Goal: Task Accomplishment & Management: Complete application form

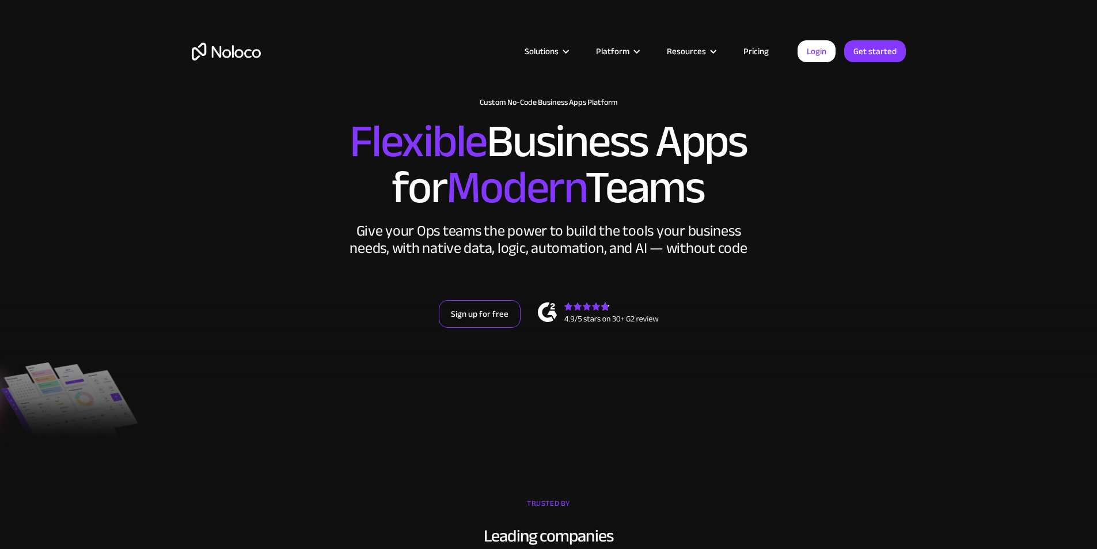
click at [493, 328] on link "Sign up for free" at bounding box center [480, 314] width 82 height 28
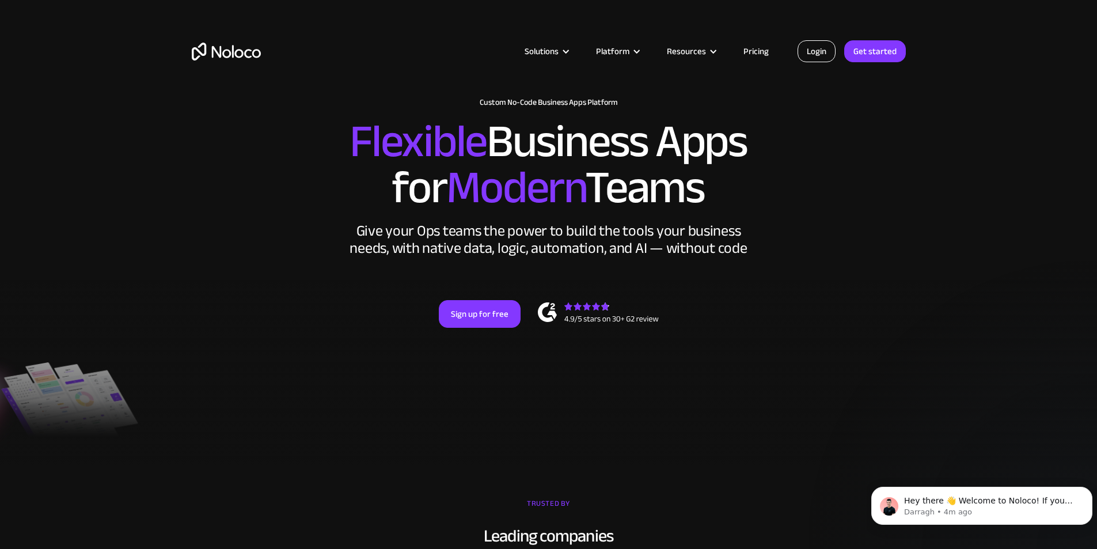
click at [826, 50] on link "Login" at bounding box center [816, 51] width 38 height 22
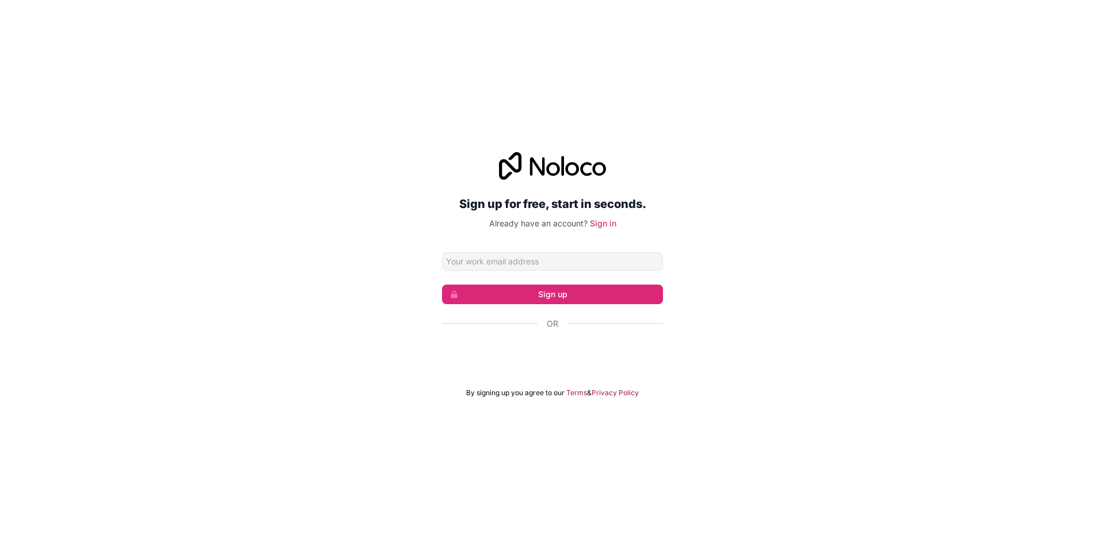
click at [517, 265] on input "Email address" at bounding box center [552, 261] width 221 height 18
type input "candanakinatilla@evahukukdanismanlik.com"
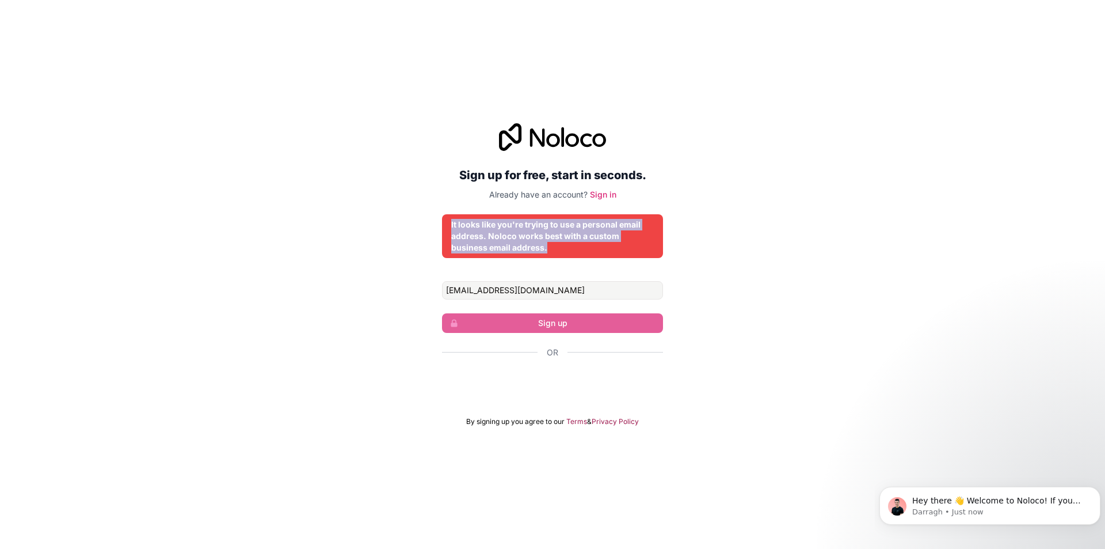
drag, startPoint x: 568, startPoint y: 244, endPoint x: 448, endPoint y: 227, distance: 120.9
click at [448, 227] on div "It looks like you're trying to use a personal email address. Noloco works best …" at bounding box center [552, 236] width 221 height 44
drag, startPoint x: 450, startPoint y: 224, endPoint x: 584, endPoint y: 243, distance: 135.5
click at [584, 243] on div "It looks like you're trying to use a personal email address. Noloco works best …" at bounding box center [552, 236] width 221 height 44
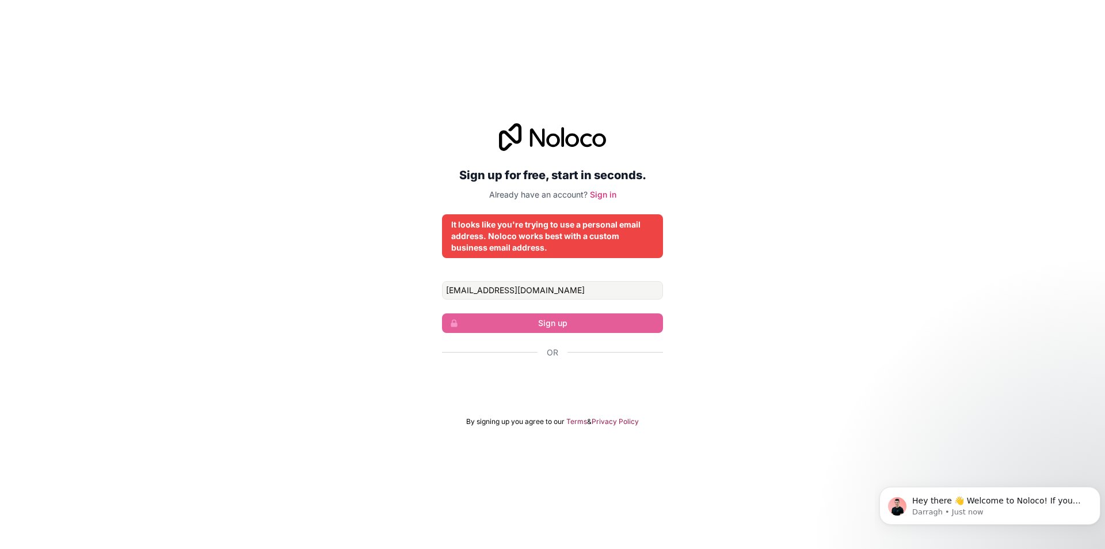
click at [556, 334] on form "candanakinatilla@evahukukdanismanlik.com Sign up Or By signing up you agree to …" at bounding box center [552, 353] width 221 height 145
click at [596, 292] on input "candanakinatilla@evahukukdanismanlik.com" at bounding box center [552, 290] width 221 height 18
click at [512, 234] on div "It looks like you're trying to use a personal email address. Noloco works best …" at bounding box center [552, 236] width 203 height 35
click at [549, 295] on input "candanakinatilla@evahukukdanismanlik.com" at bounding box center [552, 290] width 221 height 18
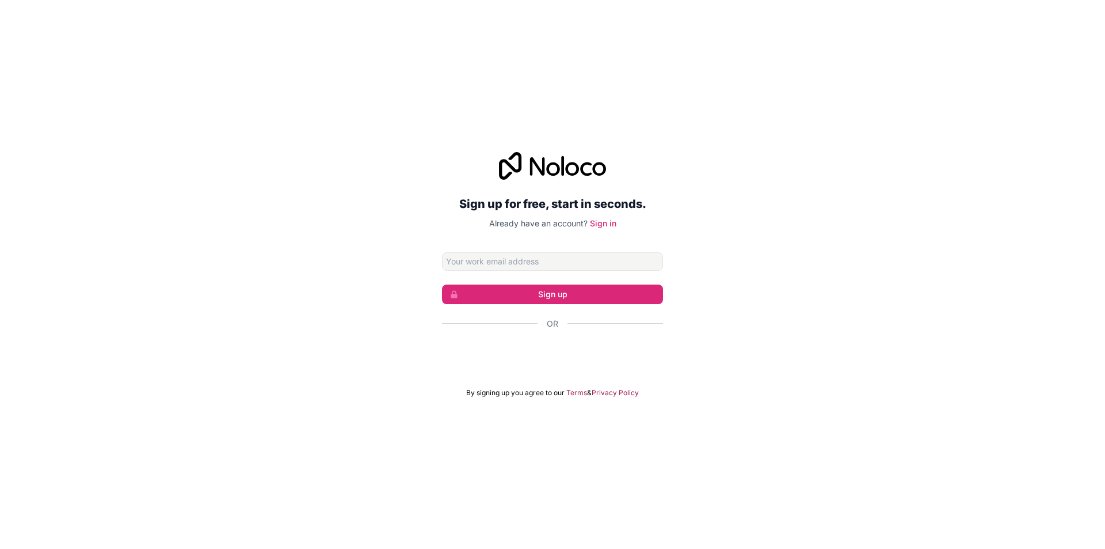
click at [520, 264] on input "Email address" at bounding box center [552, 261] width 221 height 18
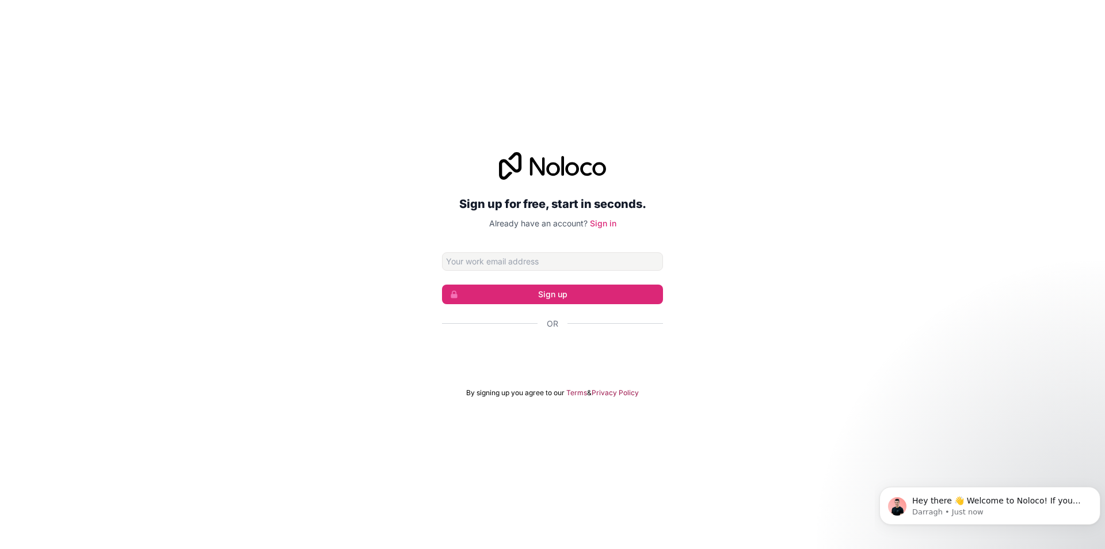
type input "candanakinatilla@evahukukdanismanlik.com"
click at [542, 294] on button "Sign up" at bounding box center [552, 294] width 221 height 20
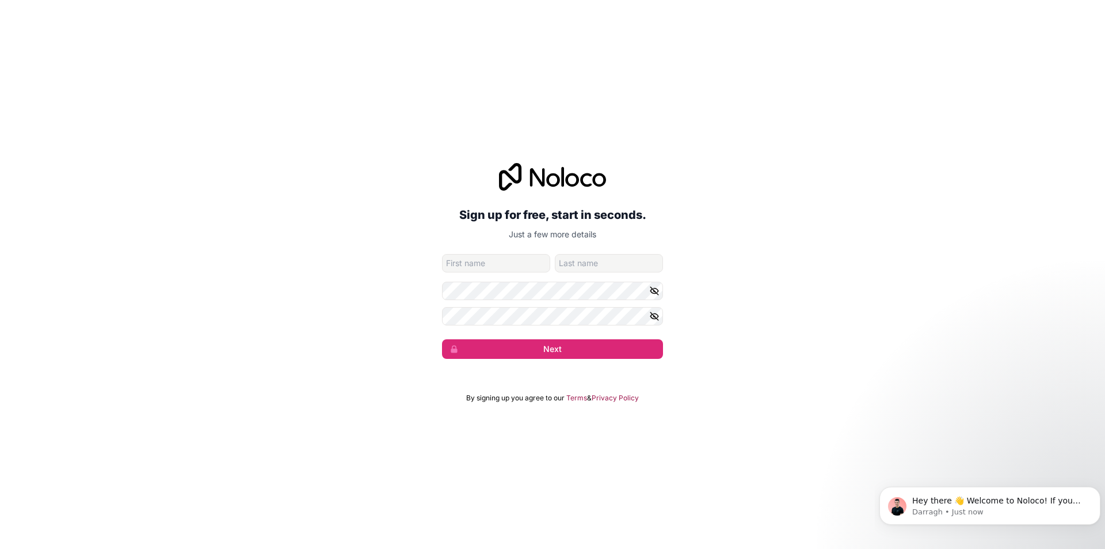
click at [496, 263] on input "given-name" at bounding box center [496, 263] width 108 height 18
type input "Candan Akın"
type input "Atilla"
click at [512, 278] on form "candanakinatilla@evahukukdanismanlik.com Candan Akın Atilla Next" at bounding box center [552, 306] width 221 height 105
click at [476, 302] on form "candanakinatilla@evahukukdanismanlik.com Candan Akın Atilla Next" at bounding box center [552, 306] width 221 height 105
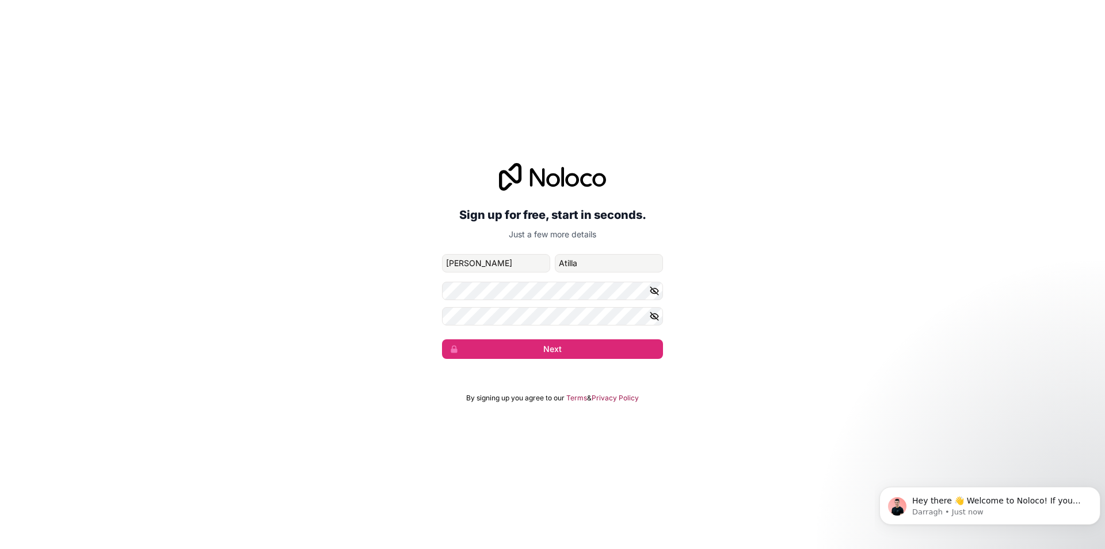
click at [485, 310] on form "candanakinatilla@evahukukdanismanlik.com Candan Akın Atilla Next" at bounding box center [552, 306] width 221 height 105
drag, startPoint x: 480, startPoint y: 305, endPoint x: 459, endPoint y: 336, distance: 38.2
click at [465, 330] on form "candanakinatilla@evahukukdanismanlik.com Candan Akın Atilla Next" at bounding box center [552, 306] width 221 height 105
drag, startPoint x: 459, startPoint y: 336, endPoint x: 663, endPoint y: 296, distance: 208.3
click at [663, 293] on div "Sign up for free, start in seconds. Just a few more details candanakinatilla@ev…" at bounding box center [552, 261] width 1105 height 228
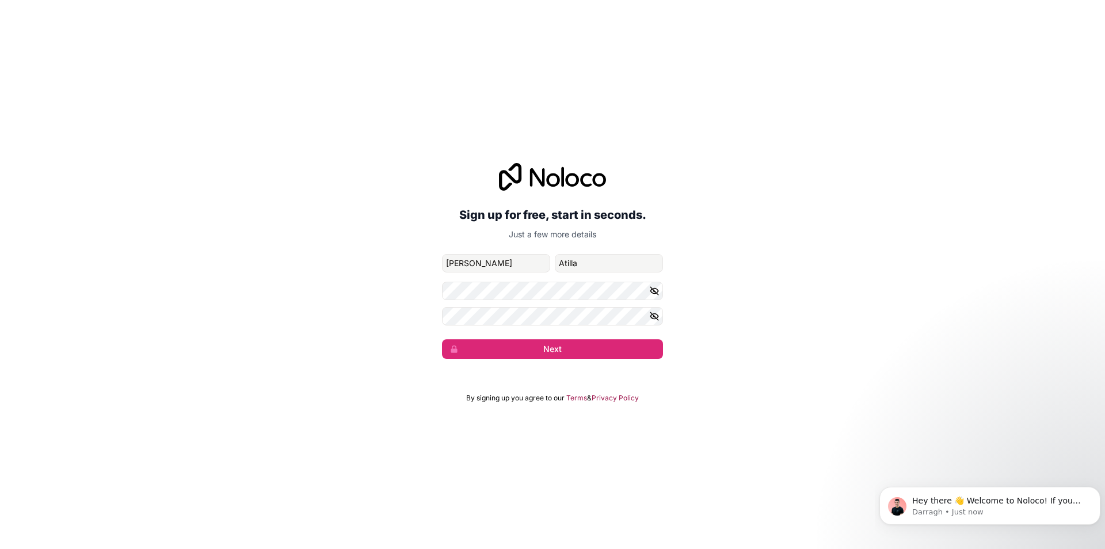
click at [657, 290] on icon "button" at bounding box center [654, 291] width 10 height 10
click at [347, 310] on div "Sign up for free, start in seconds. Just a few more details candanakinatilla@ev…" at bounding box center [552, 261] width 1105 height 228
click at [442, 339] on button "Next" at bounding box center [552, 349] width 221 height 20
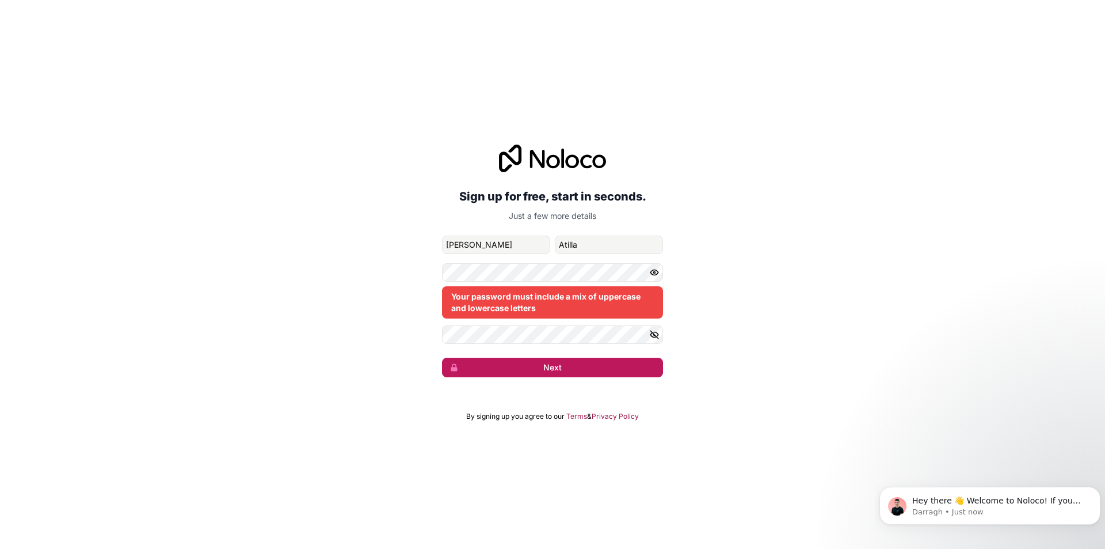
click at [564, 371] on button "Next" at bounding box center [552, 368] width 221 height 20
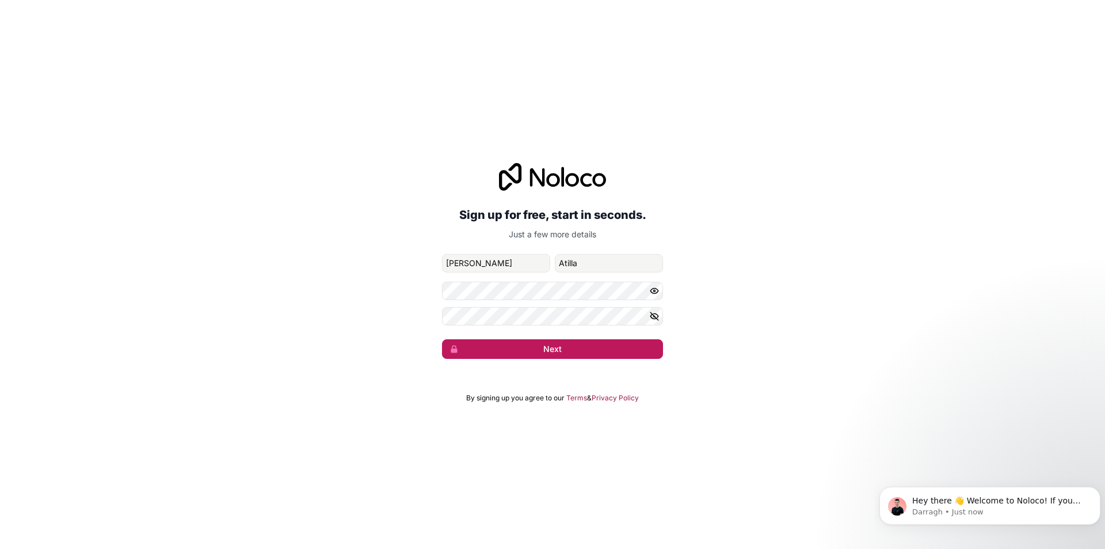
click at [567, 345] on button "Next" at bounding box center [552, 349] width 221 height 20
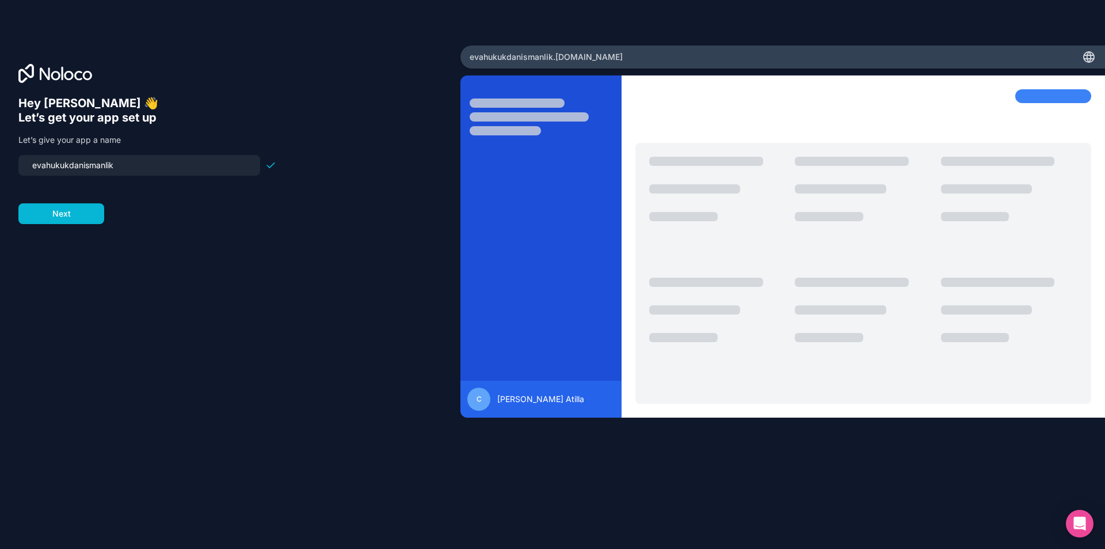
drag, startPoint x: 159, startPoint y: 170, endPoint x: 0, endPoint y: 196, distance: 161.0
click at [0, 196] on div "Hey Candan Akın 👋 Let’s get your app set up Let’s give your app a name evahukuk…" at bounding box center [230, 273] width 461 height 457
type input "evahukuk"
click at [78, 213] on button "Next" at bounding box center [61, 213] width 86 height 21
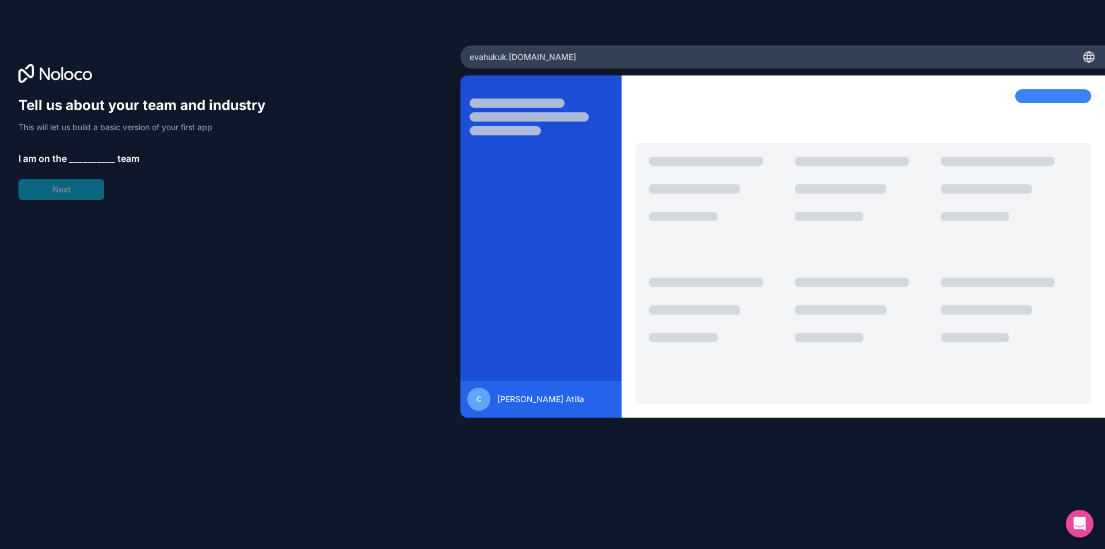
click at [86, 153] on span "__________" at bounding box center [92, 158] width 46 height 14
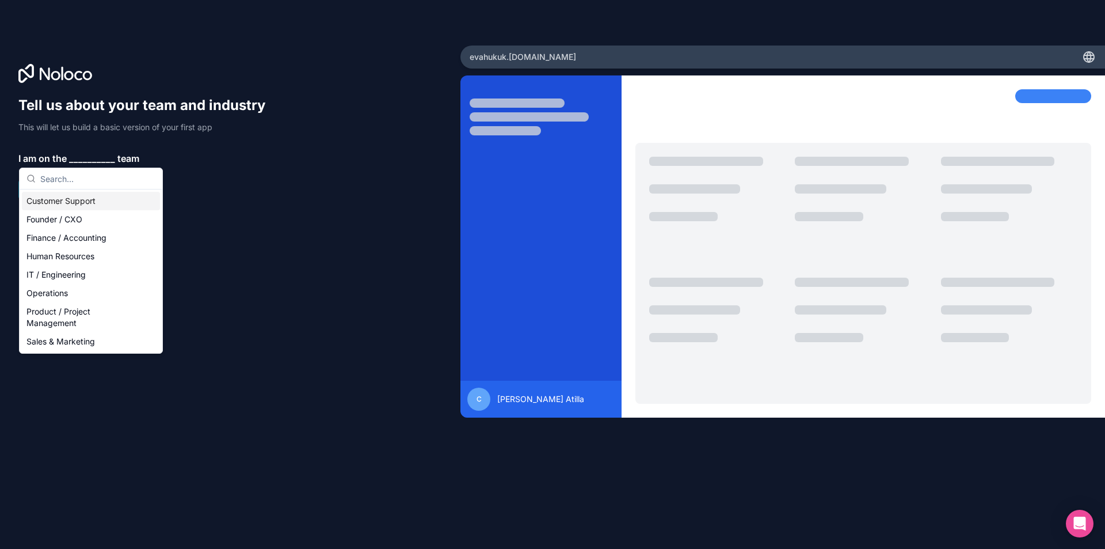
click at [84, 156] on span "__________" at bounding box center [92, 158] width 46 height 14
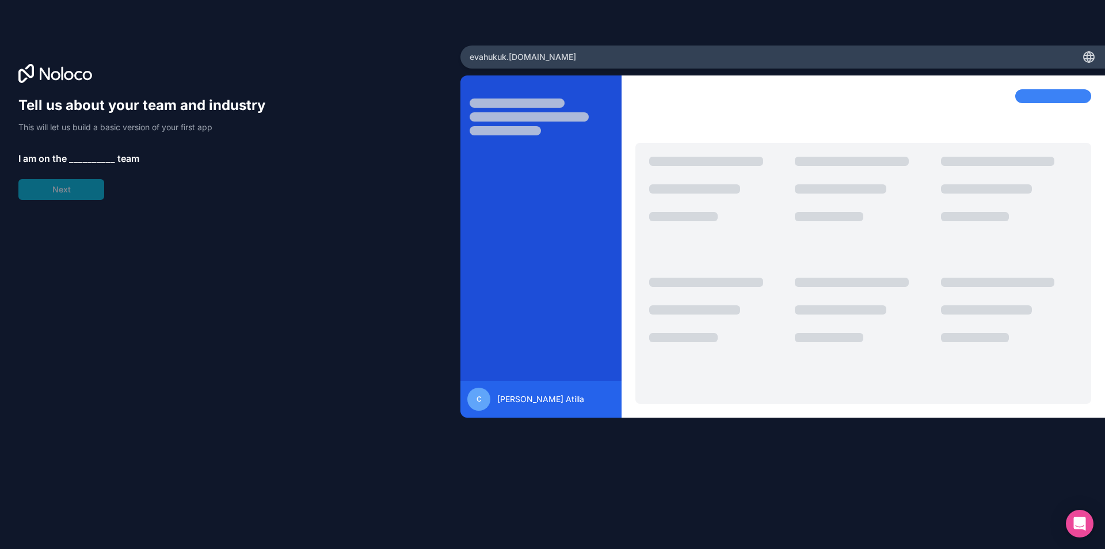
click at [83, 156] on span "__________" at bounding box center [92, 158] width 46 height 14
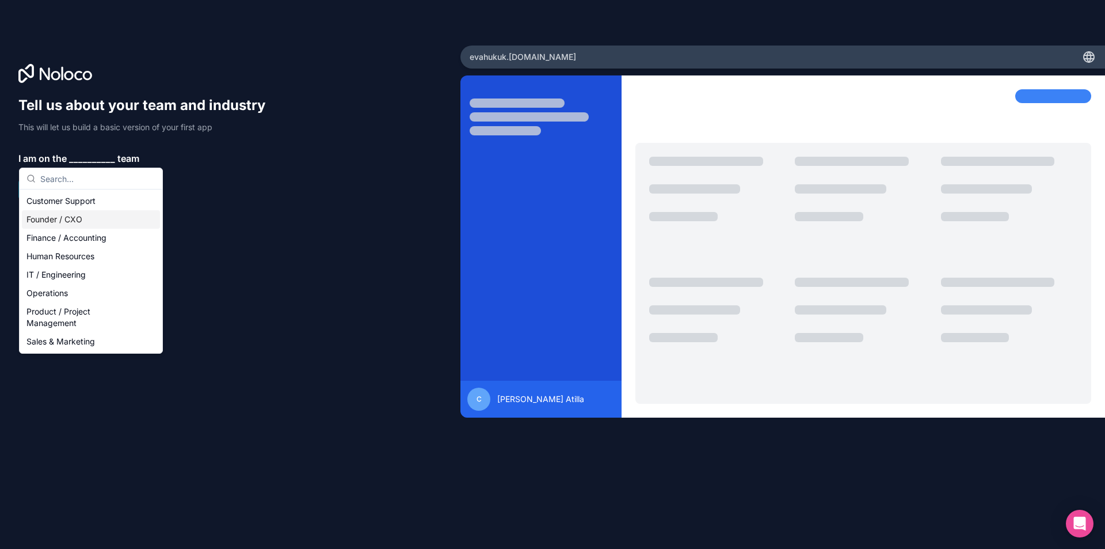
click at [92, 222] on div "Founder / CXO" at bounding box center [91, 219] width 138 height 18
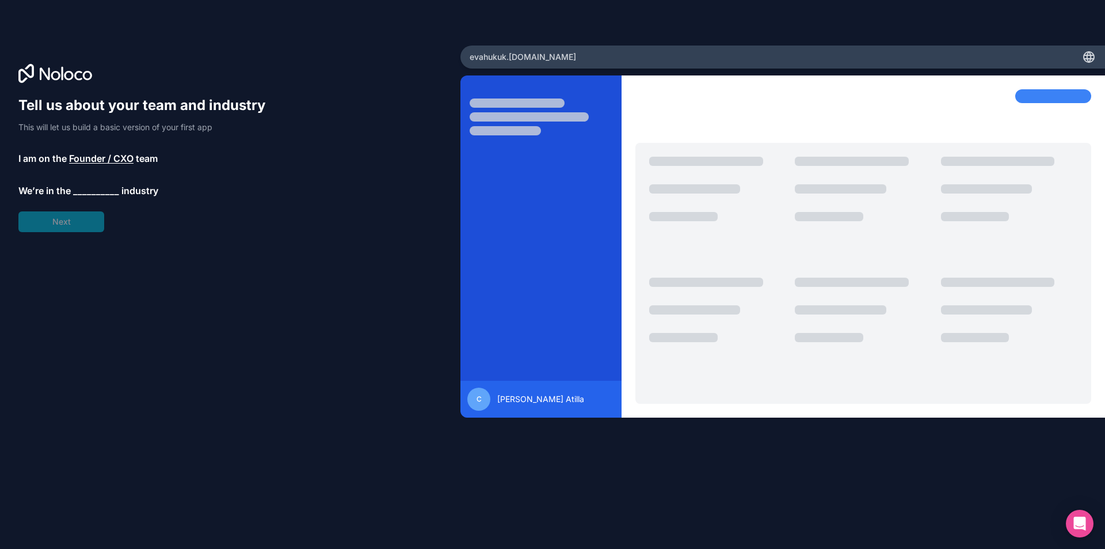
click at [94, 190] on span "__________" at bounding box center [96, 191] width 46 height 14
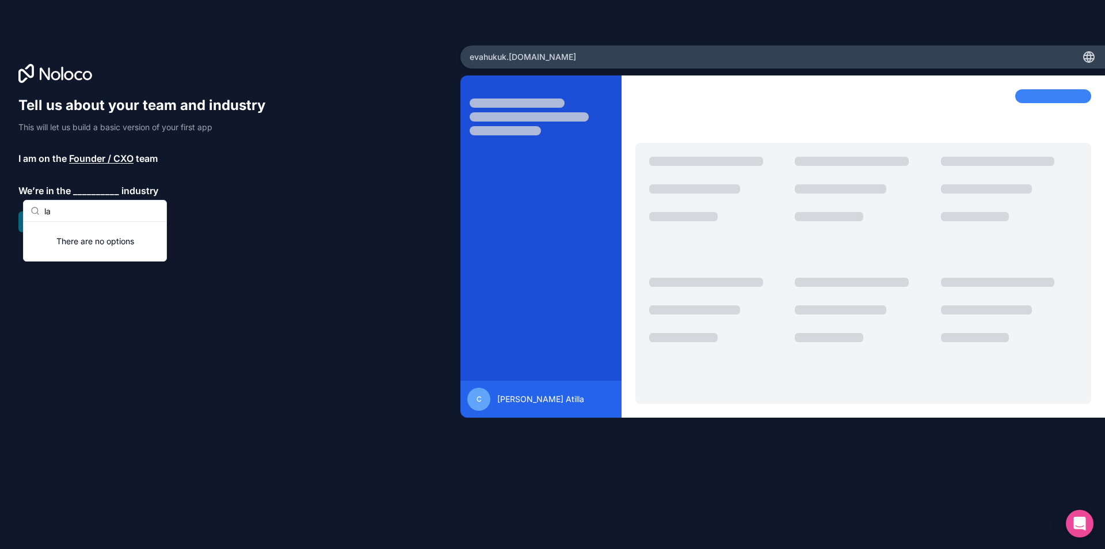
type input "l"
type input "lega"
click at [43, 230] on div "Legal" at bounding box center [95, 233] width 138 height 18
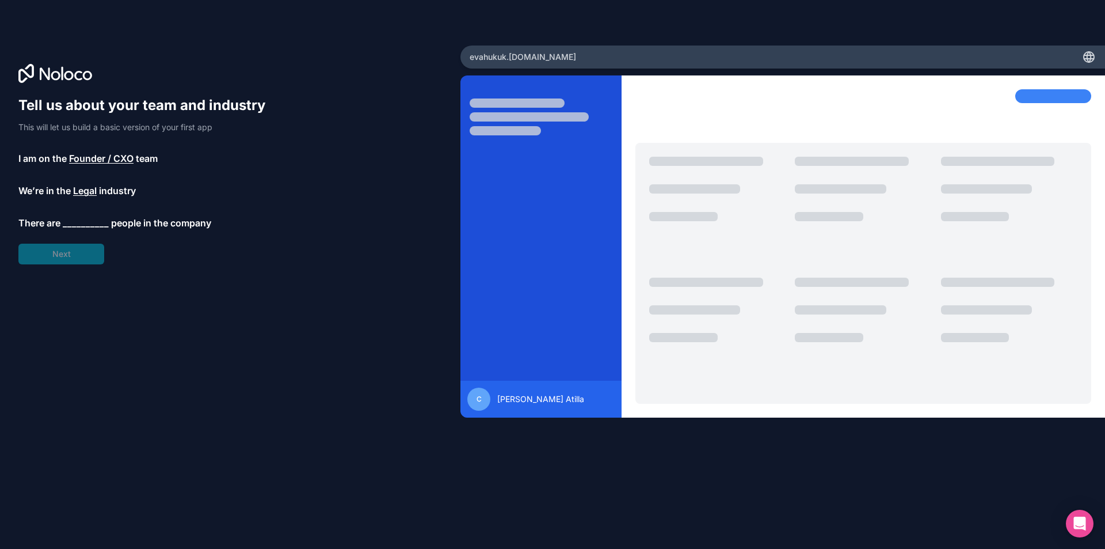
click at [87, 224] on span "__________" at bounding box center [86, 223] width 46 height 14
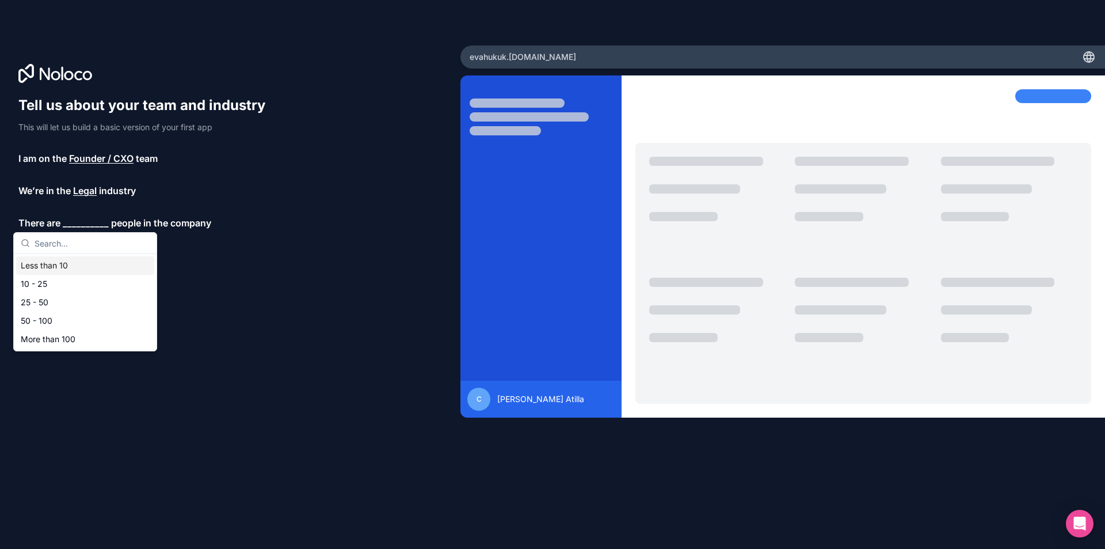
click at [83, 267] on div "Less than 10" at bounding box center [85, 265] width 138 height 18
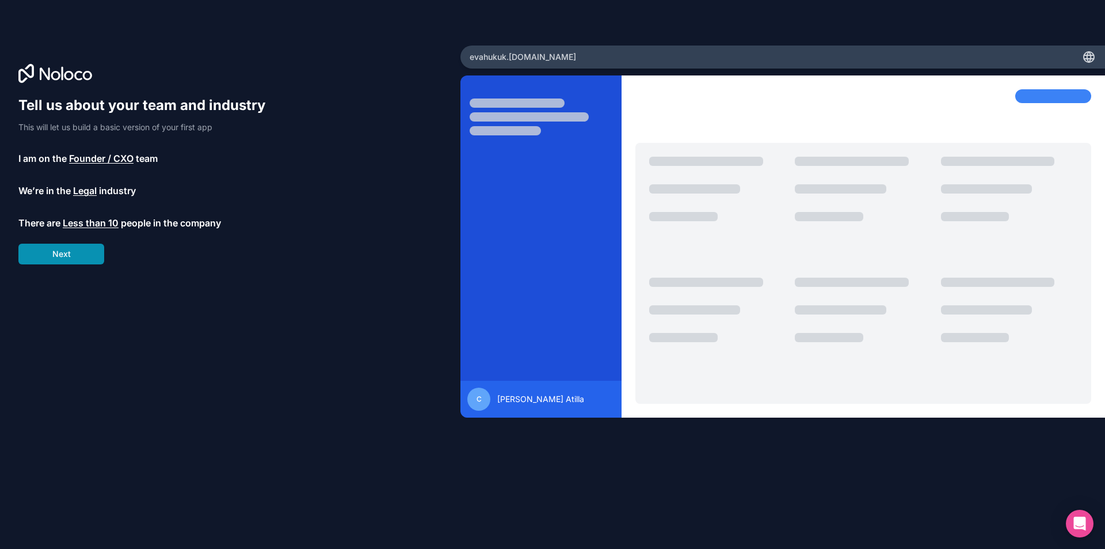
click at [72, 256] on button "Next" at bounding box center [61, 254] width 86 height 21
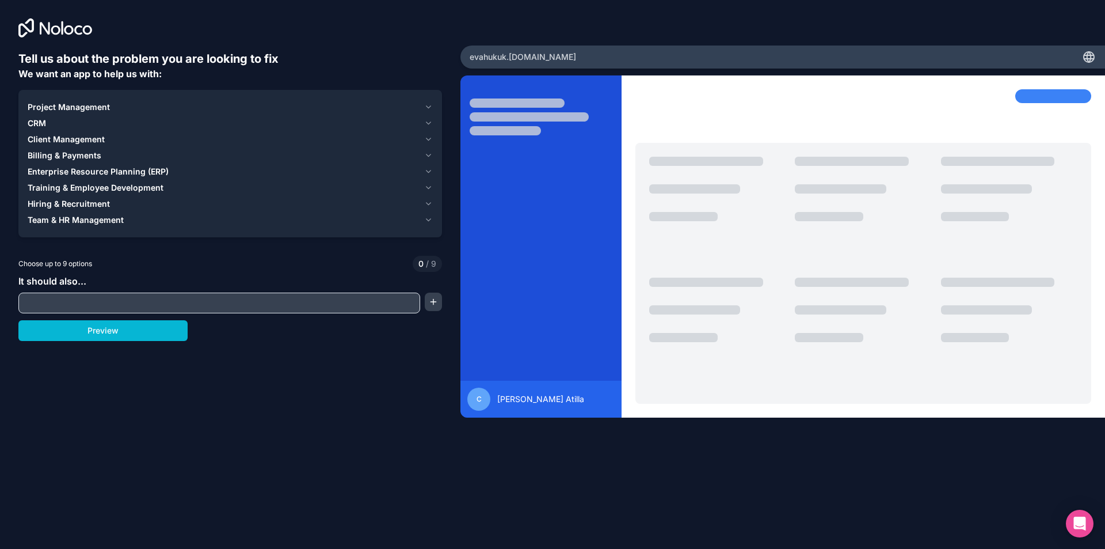
click at [251, 309] on input "text" at bounding box center [219, 303] width 396 height 16
type input "Partner"
click at [438, 299] on button "button" at bounding box center [433, 301] width 17 height 18
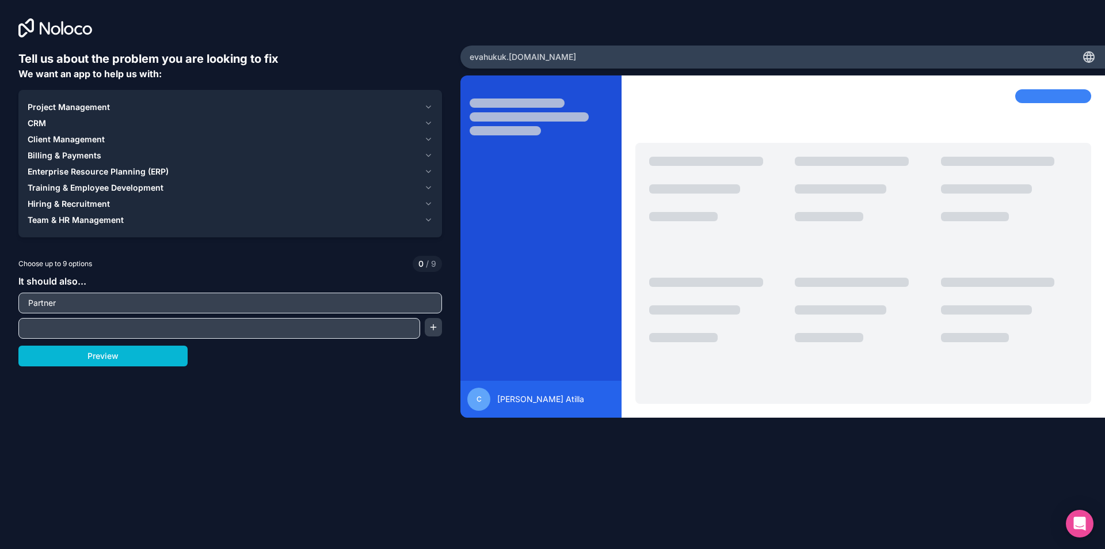
click at [293, 324] on input "text" at bounding box center [219, 328] width 396 height 16
type input "L"
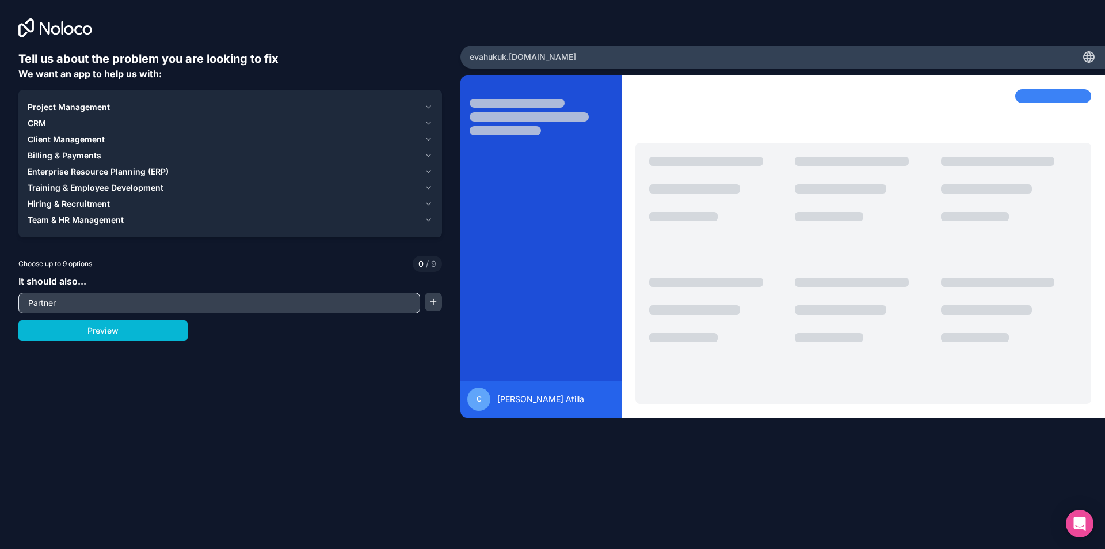
click at [191, 310] on input "Partner" at bounding box center [219, 303] width 396 height 16
click at [438, 305] on button "button" at bounding box center [433, 301] width 17 height 18
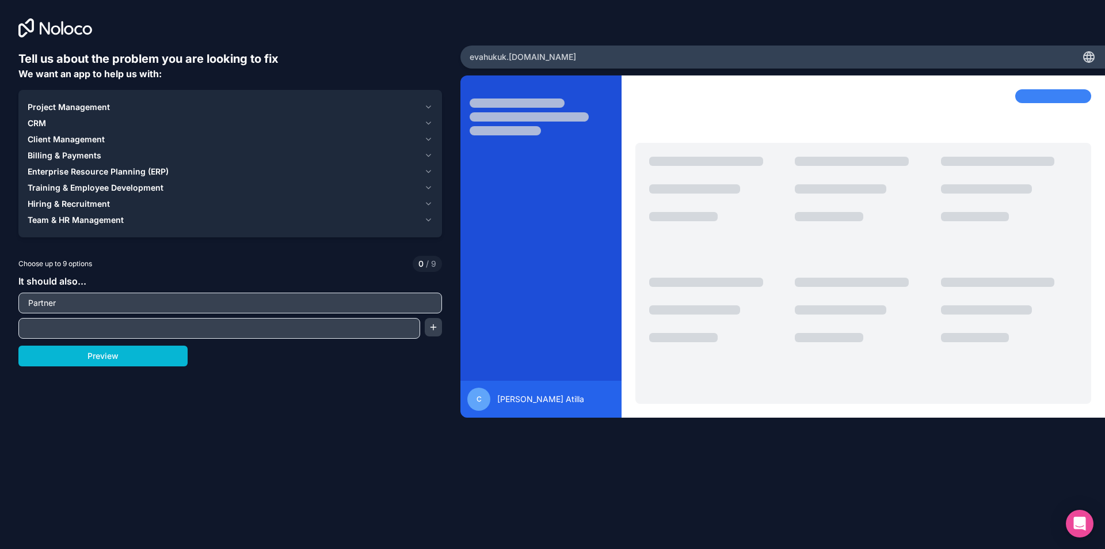
click at [342, 328] on input "text" at bounding box center [219, 328] width 396 height 16
type input "Avukat"
click at [434, 320] on button "button" at bounding box center [433, 327] width 17 height 18
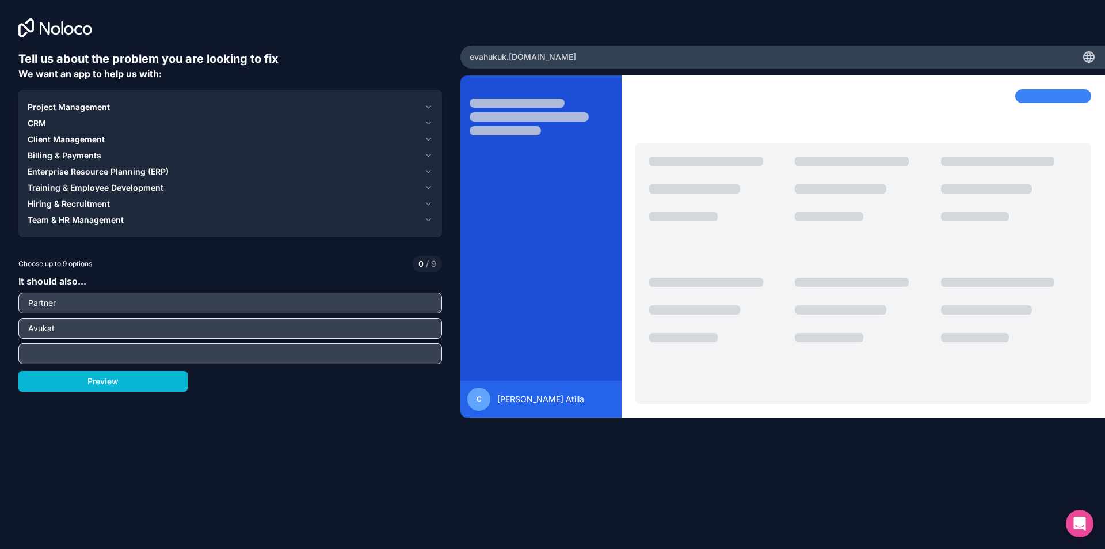
click at [324, 357] on input "text" at bounding box center [230, 353] width 418 height 16
type input "Asistan"
click at [134, 382] on button "Preview" at bounding box center [102, 381] width 169 height 21
click at [135, 297] on input "Partner" at bounding box center [230, 303] width 418 height 16
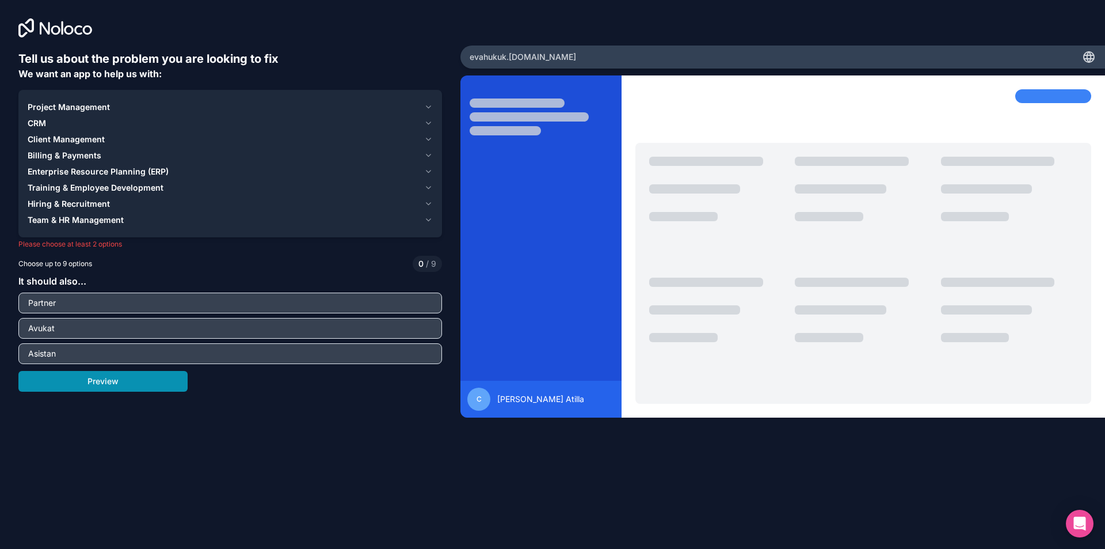
click at [172, 386] on button "Preview" at bounding box center [102, 381] width 169 height 21
click at [78, 271] on div "Choose up to 9 options 0 / 9" at bounding box center [230, 264] width 424 height 16
click at [382, 219] on div "Team & HR Management" at bounding box center [224, 220] width 392 height 12
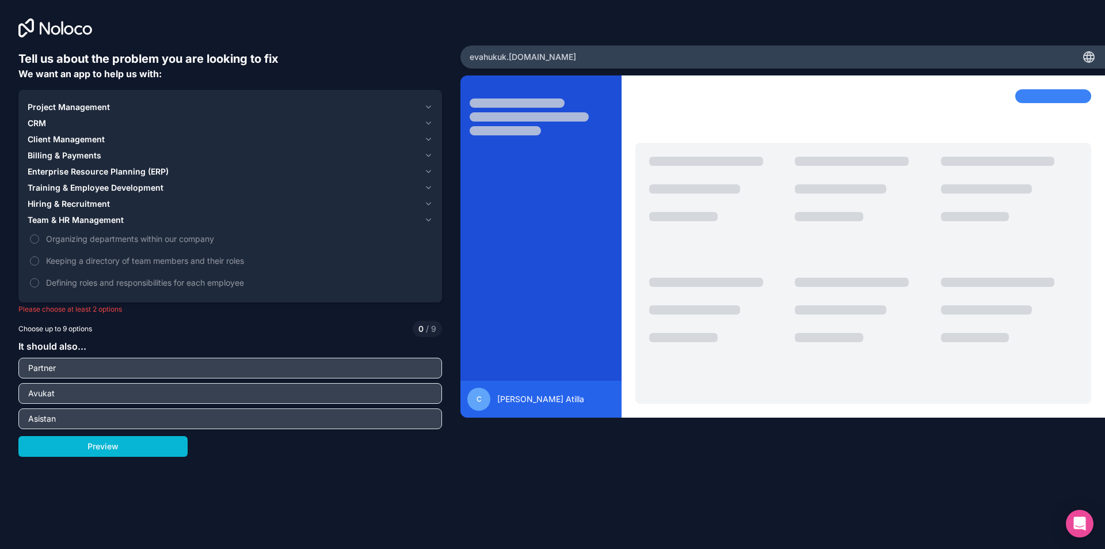
click at [389, 199] on div "Hiring & Recruitment" at bounding box center [224, 204] width 392 height 12
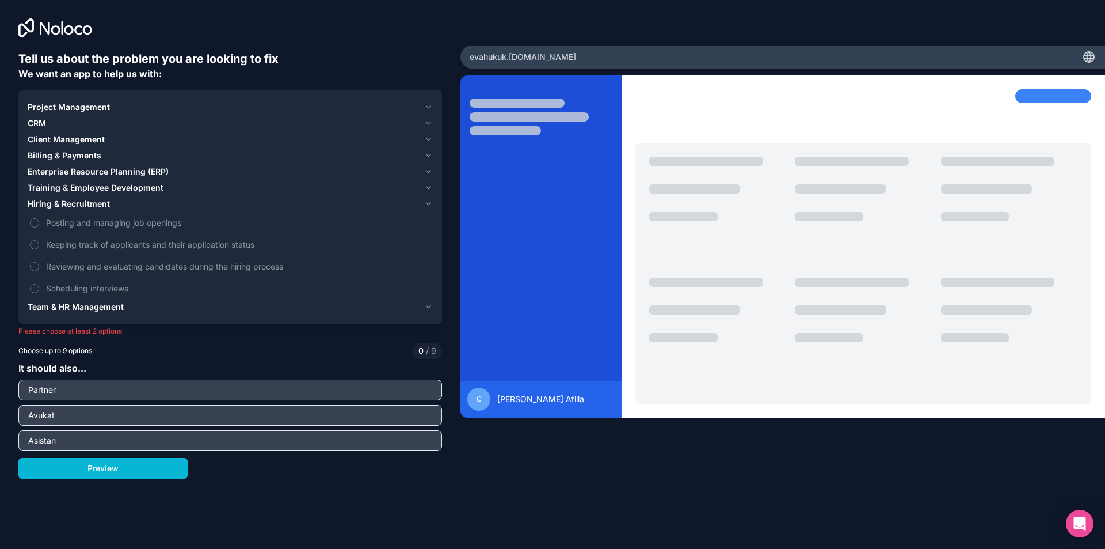
click at [397, 177] on button "Enterprise Resource Planning (ERP)" at bounding box center [230, 172] width 405 height 16
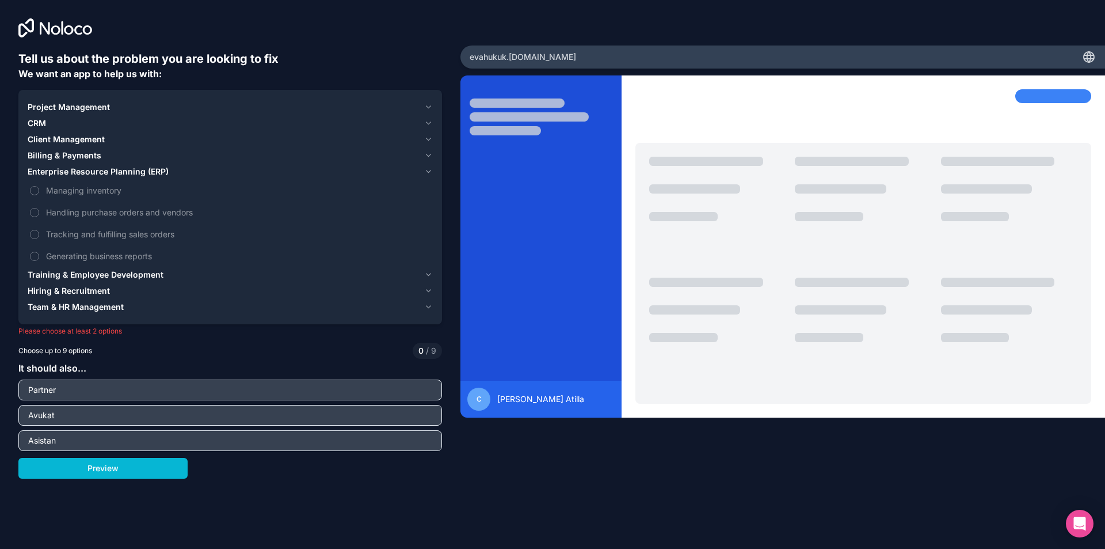
click at [399, 161] on button "Billing & Payments" at bounding box center [230, 155] width 405 height 16
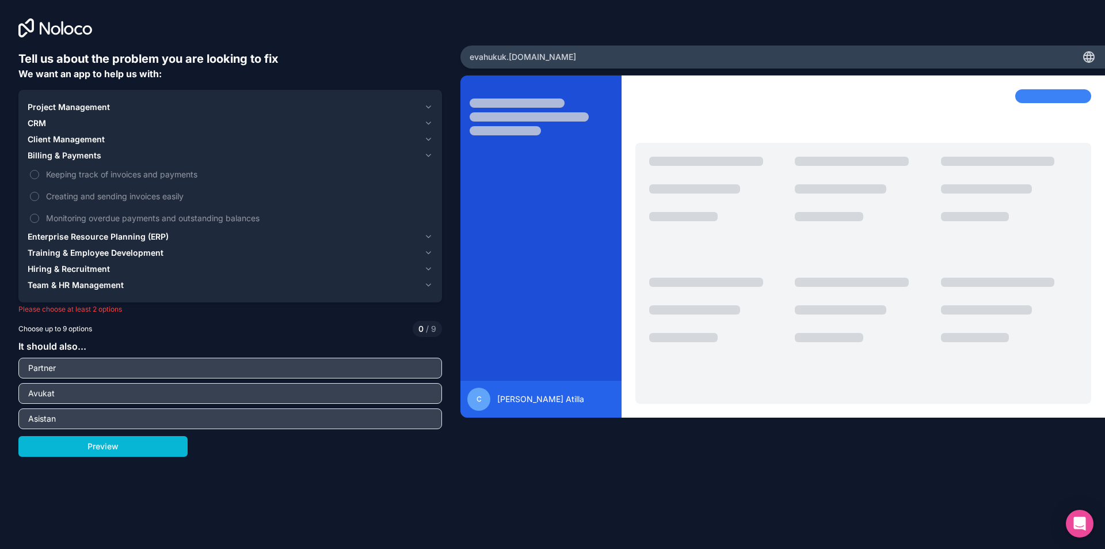
click at [52, 31] on icon at bounding box center [55, 29] width 9 height 9
click at [24, 28] on icon at bounding box center [55, 27] width 74 height 19
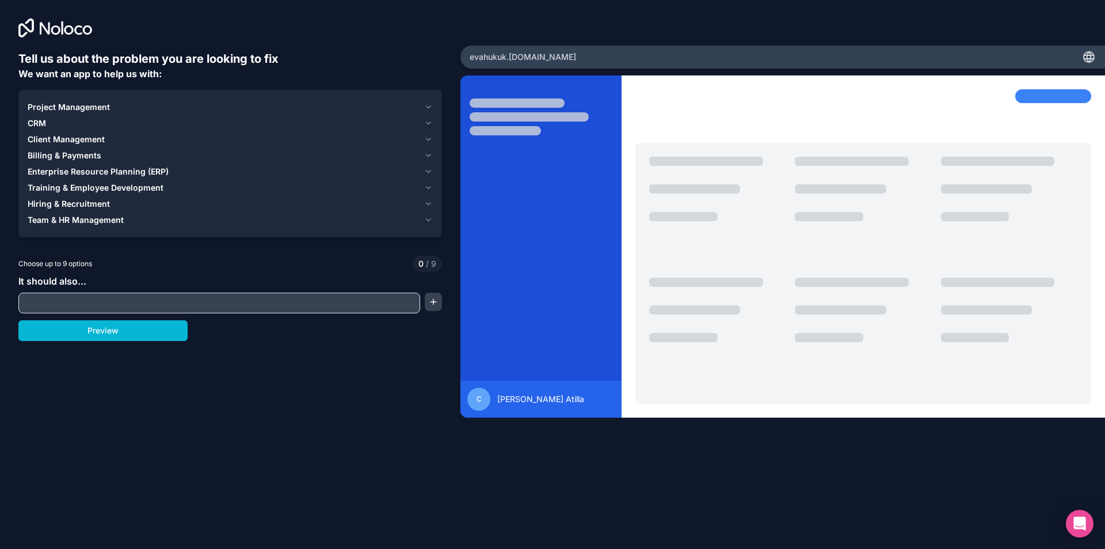
click at [532, 57] on span "evahukuk .[DOMAIN_NAME]" at bounding box center [523, 57] width 107 height 12
click at [40, 21] on icon at bounding box center [55, 27] width 74 height 19
click at [990, 82] on div at bounding box center [864, 246] width 484 height 342
click at [1074, 521] on body "Tell us about the problem you are looking to fix We want an app to help us with…" at bounding box center [552, 274] width 1105 height 549
click at [1073, 521] on div "Open Intercom Messenger" at bounding box center [1080, 523] width 31 height 31
